Goal: Task Accomplishment & Management: Complete application form

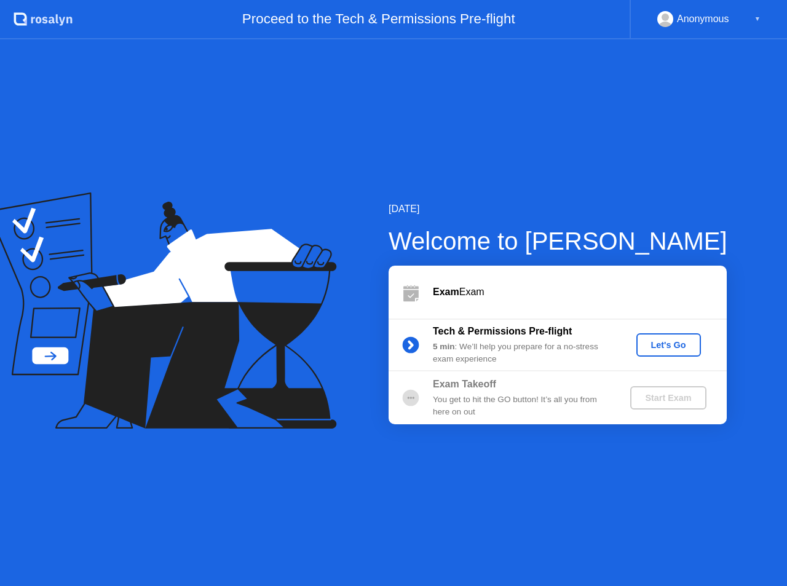
click at [652, 341] on div "Let's Go" at bounding box center [668, 345] width 55 height 10
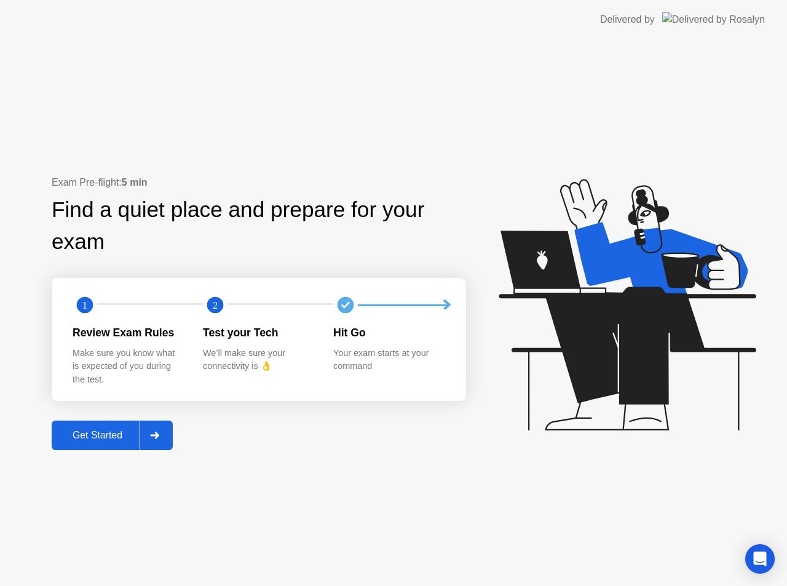
click at [109, 445] on button "Get Started" at bounding box center [112, 435] width 121 height 30
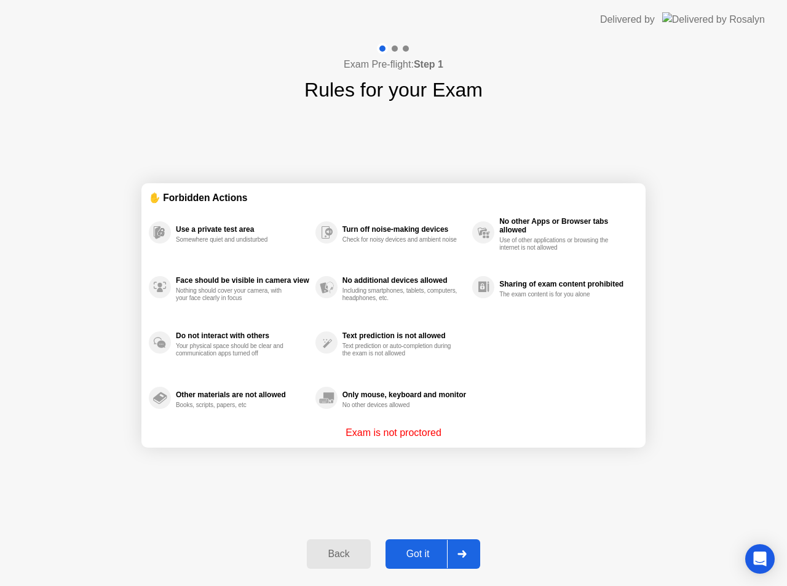
click at [425, 550] on div "Got it" at bounding box center [418, 553] width 58 height 11
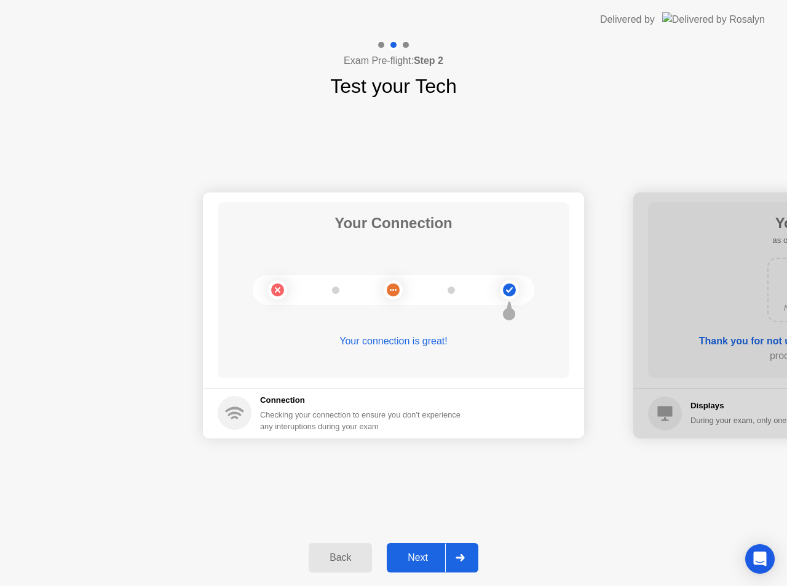
click at [425, 552] on div "Next" at bounding box center [417, 557] width 55 height 11
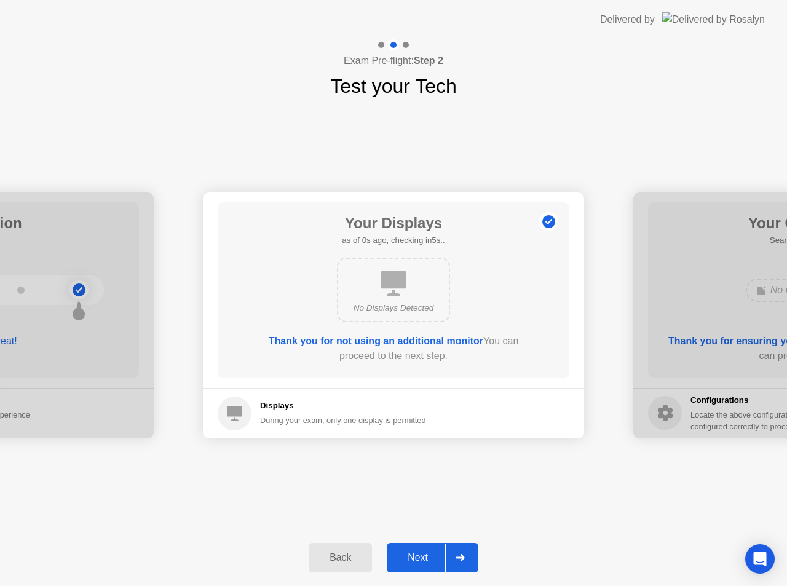
click at [425, 552] on div "Next" at bounding box center [417, 557] width 55 height 11
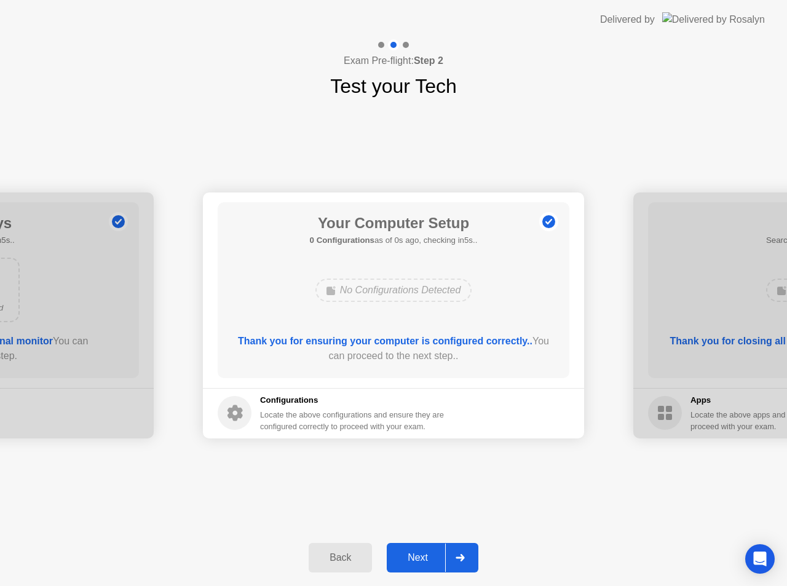
click at [425, 552] on div "Next" at bounding box center [417, 557] width 55 height 11
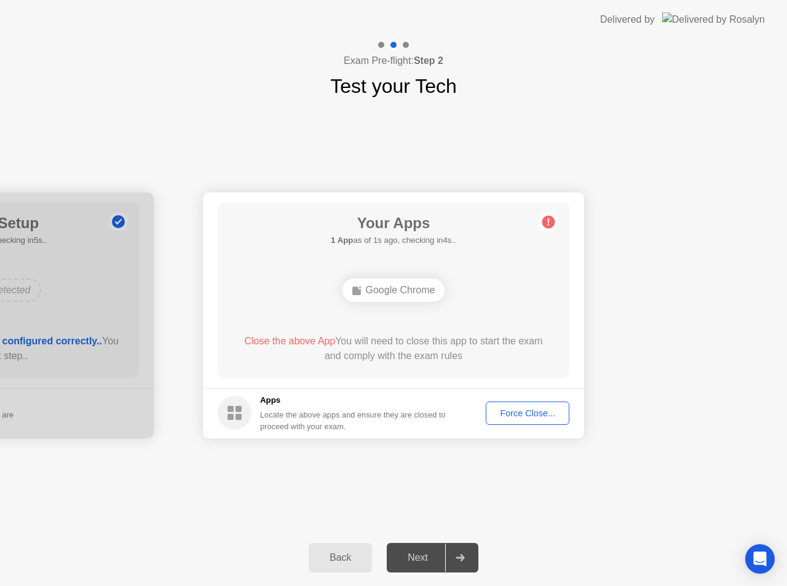
click at [527, 415] on div "Force Close..." at bounding box center [527, 413] width 75 height 10
click at [508, 412] on div "Force Close..." at bounding box center [527, 413] width 75 height 10
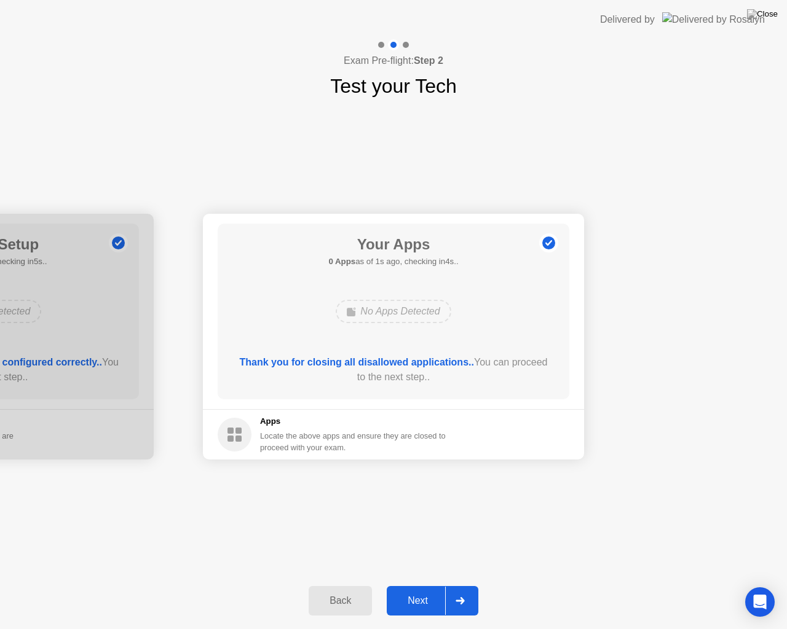
click at [438, 585] on div "Next" at bounding box center [417, 601] width 55 height 11
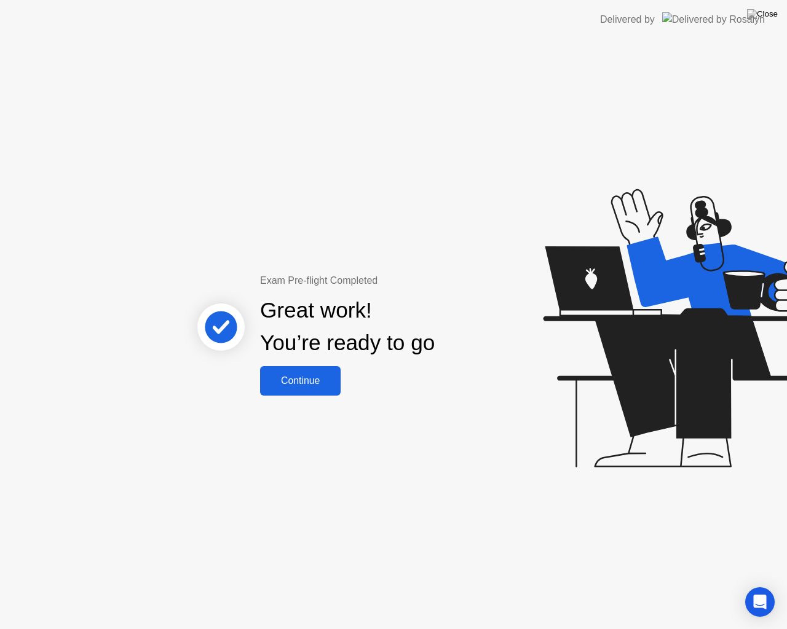
click at [321, 387] on div "Continue" at bounding box center [300, 381] width 73 height 11
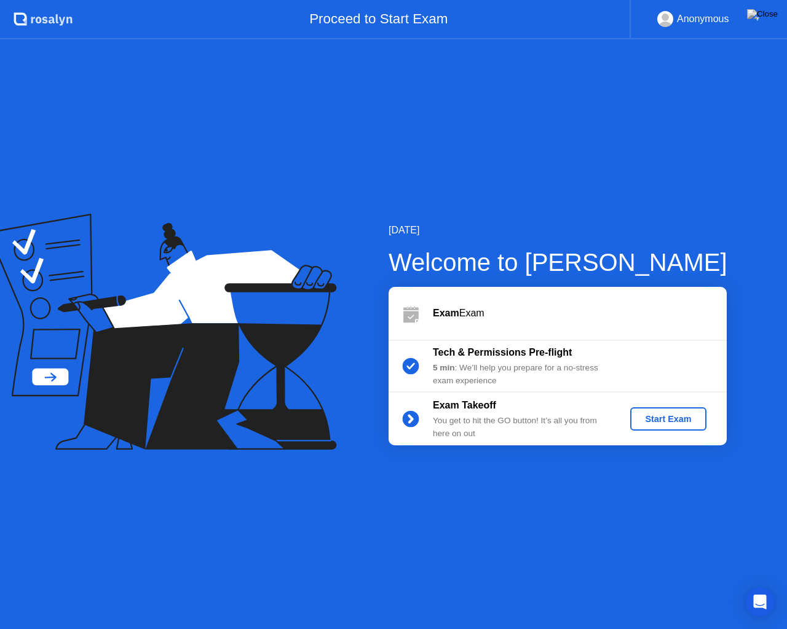
click at [666, 426] on button "Start Exam" at bounding box center [668, 419] width 76 height 23
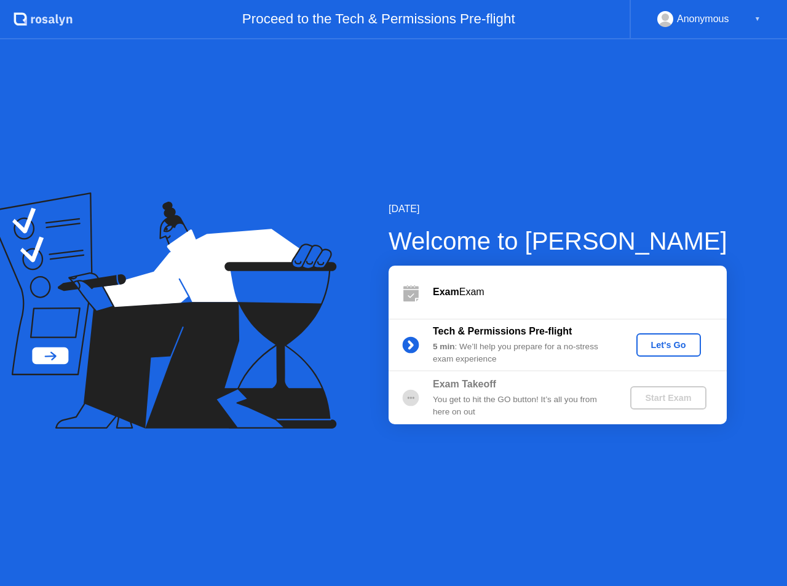
click at [657, 348] on div "Let's Go" at bounding box center [668, 345] width 55 height 10
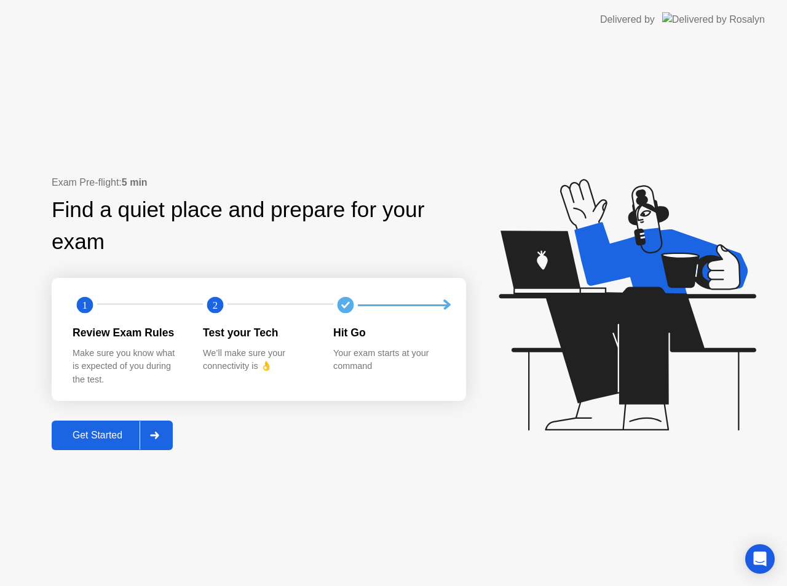
click at [109, 441] on div "Get Started" at bounding box center [97, 435] width 84 height 11
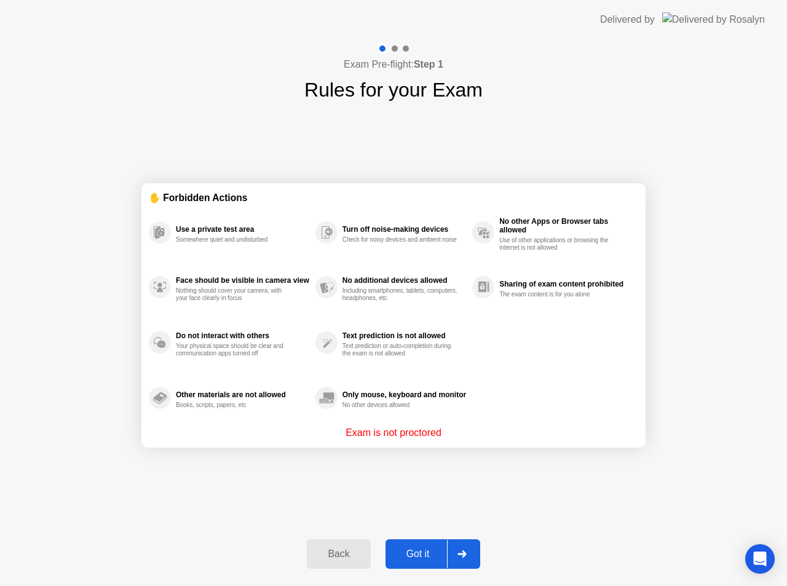
click at [405, 559] on div "Got it" at bounding box center [418, 553] width 58 height 11
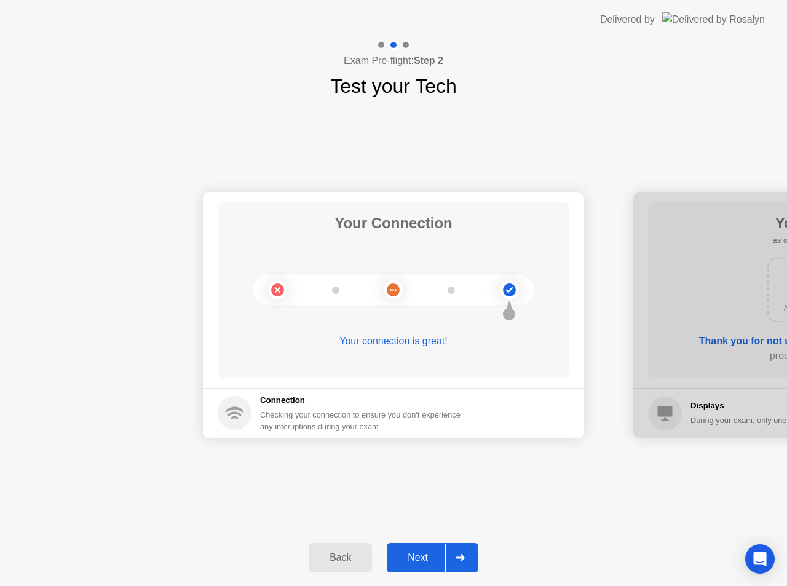
click at [424, 549] on button "Next" at bounding box center [433, 558] width 92 height 30
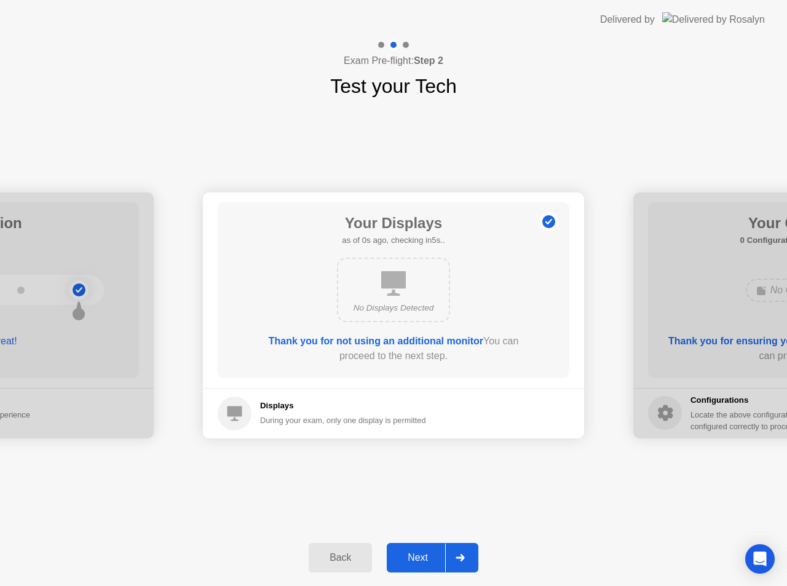
click at [424, 549] on button "Next" at bounding box center [433, 558] width 92 height 30
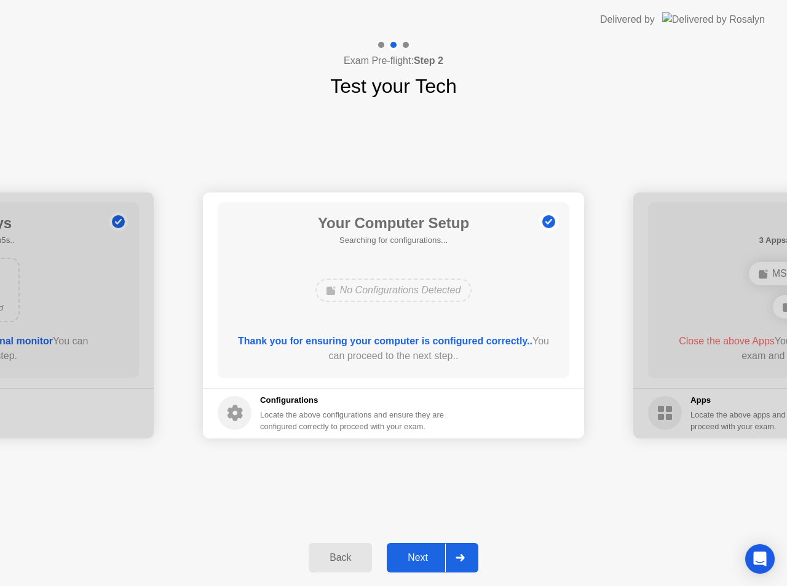
click at [424, 549] on button "Next" at bounding box center [433, 558] width 92 height 30
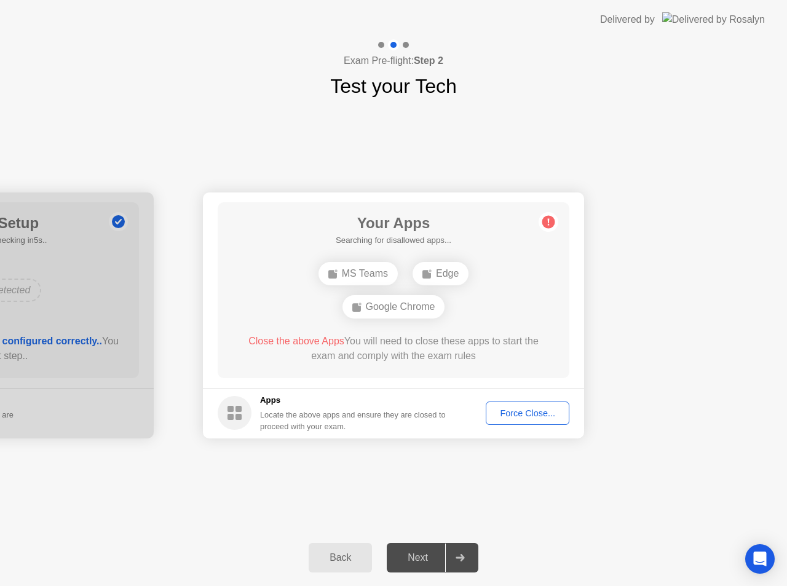
click at [525, 412] on div "Force Close..." at bounding box center [527, 413] width 75 height 10
click at [551, 418] on div "Force Close..." at bounding box center [527, 413] width 75 height 10
click at [510, 413] on div "Force Close..." at bounding box center [527, 413] width 75 height 10
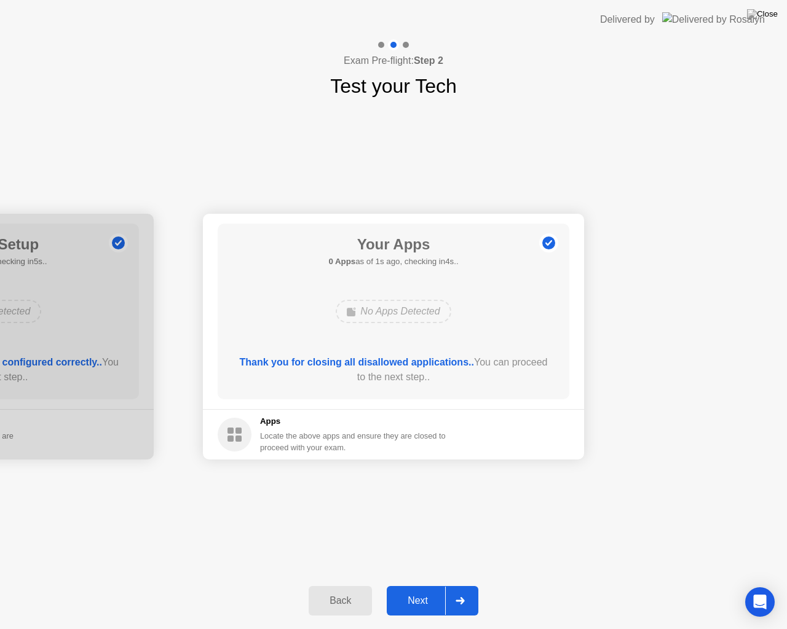
click at [428, 585] on div "Next" at bounding box center [417, 601] width 55 height 11
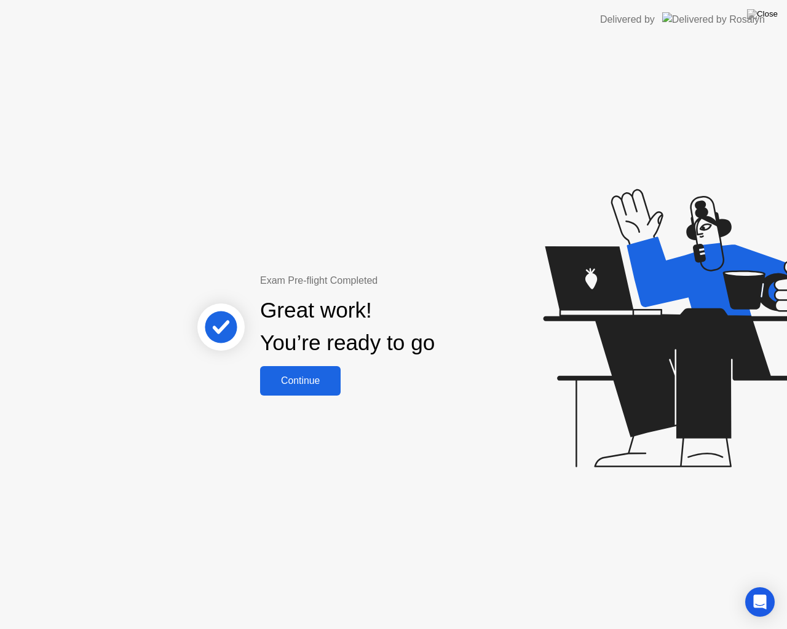
click at [302, 381] on div "Continue" at bounding box center [300, 381] width 73 height 11
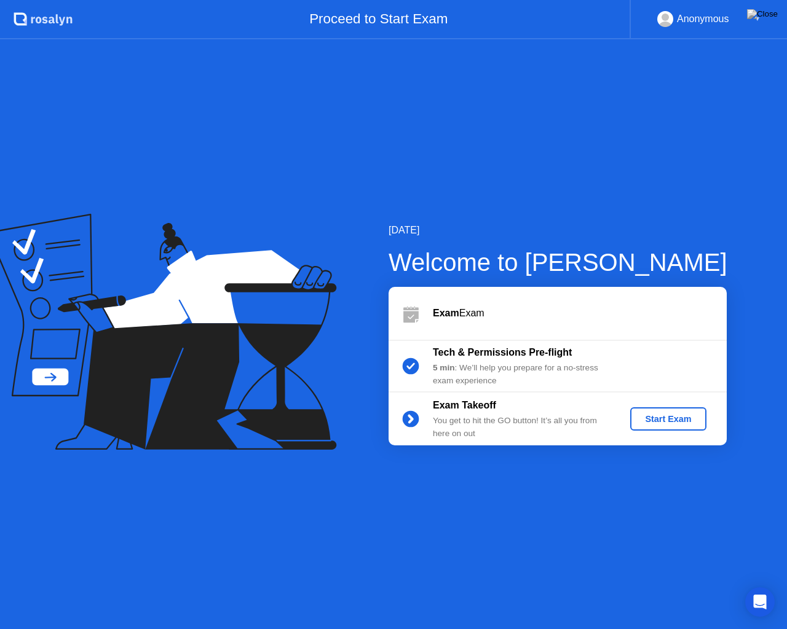
click at [683, 418] on div "Start Exam" at bounding box center [668, 419] width 66 height 10
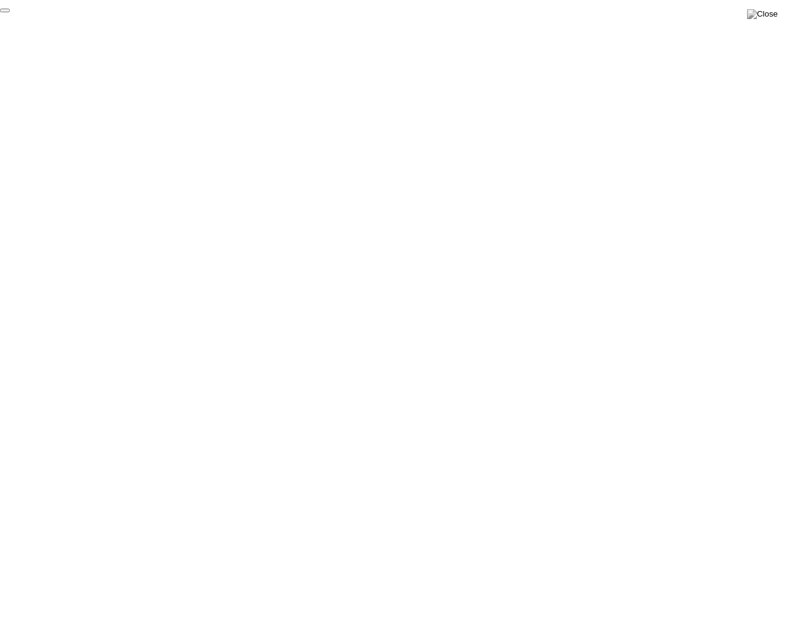
click div "End Proctoring Session"
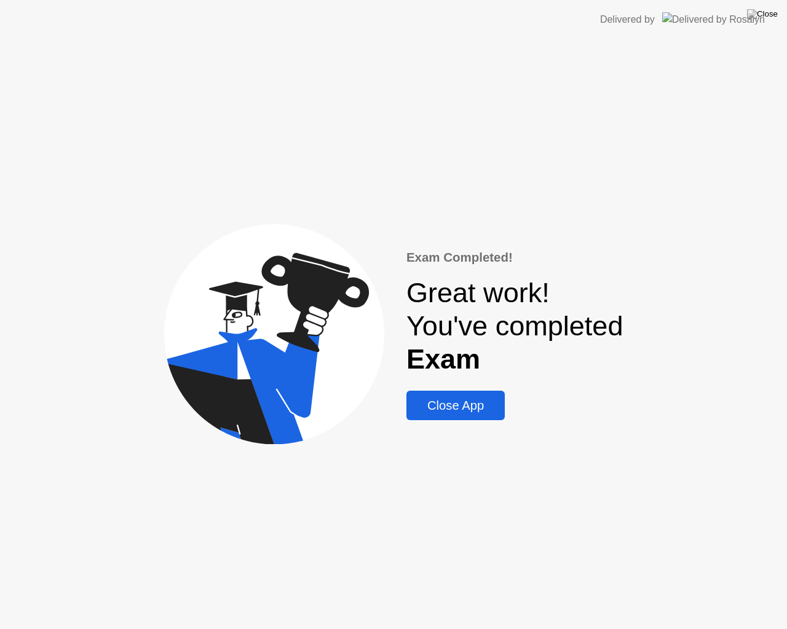
click at [486, 413] on div "Close App" at bounding box center [455, 406] width 91 height 14
